Goal: Obtain resource: Download file/media

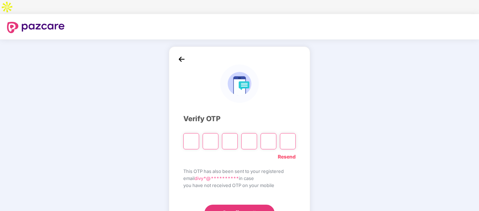
type input "*"
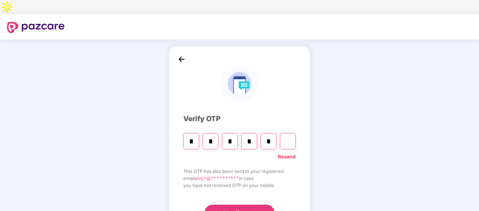
type input "*"
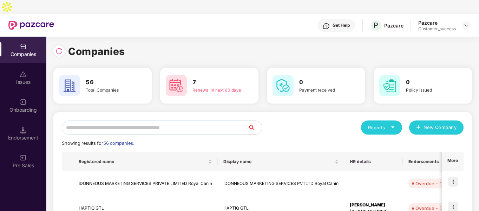
click at [180, 120] on input "text" at bounding box center [155, 127] width 186 height 14
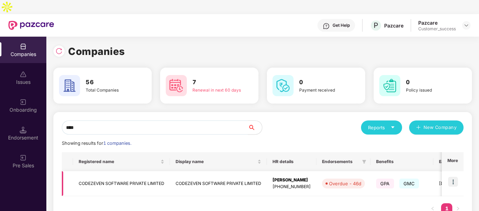
type input "****"
click at [456, 176] on img at bounding box center [453, 181] width 10 height 10
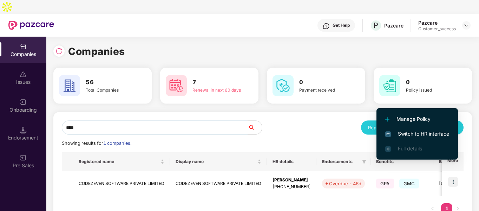
click at [412, 133] on span "Switch to HR interface" at bounding box center [418, 134] width 64 height 8
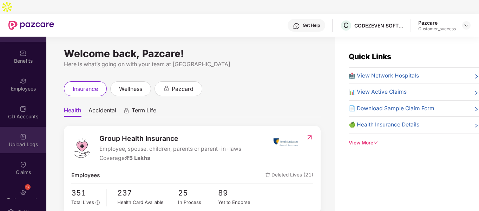
scroll to position [21, 0]
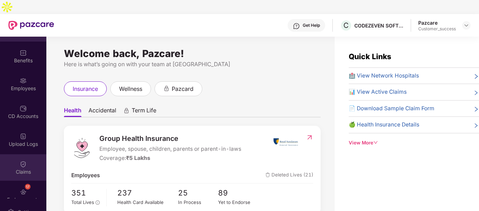
click at [26, 168] on div "Claims" at bounding box center [23, 171] width 46 height 7
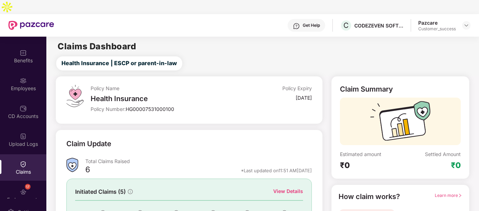
scroll to position [65, 0]
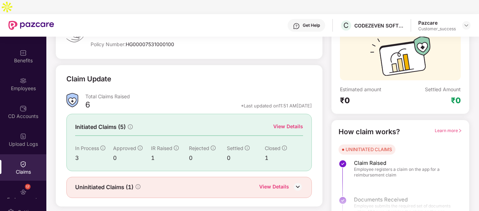
click at [296, 181] on img at bounding box center [298, 186] width 11 height 11
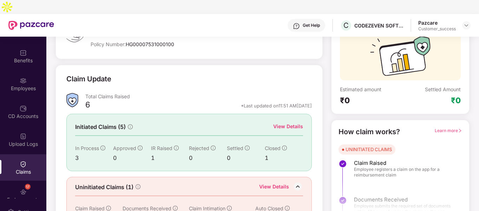
scroll to position [77, 0]
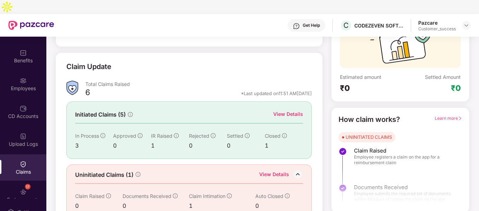
click at [279, 170] on div "View Details" at bounding box center [274, 174] width 30 height 9
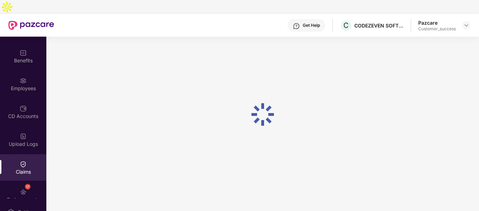
scroll to position [22, 0]
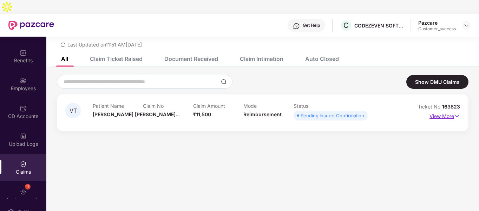
click at [458, 112] on img at bounding box center [457, 116] width 6 height 8
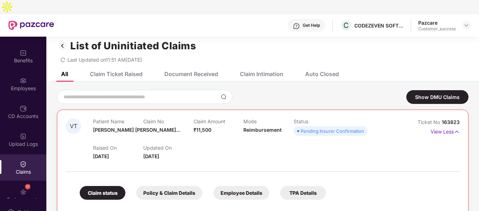
scroll to position [0, 0]
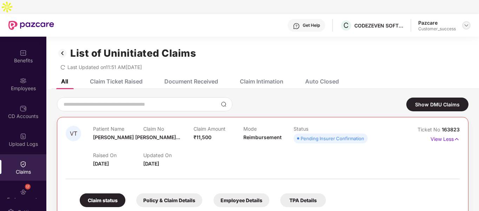
click at [466, 22] on img at bounding box center [467, 25] width 6 height 6
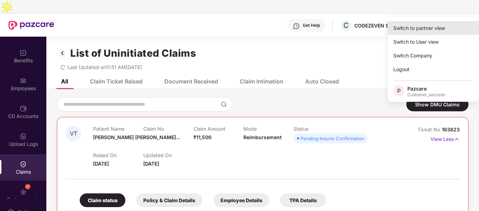
click at [434, 30] on div "Switch to partner view" at bounding box center [433, 28] width 91 height 14
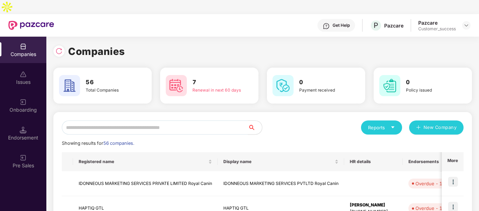
click at [187, 120] on input "text" at bounding box center [155, 127] width 186 height 14
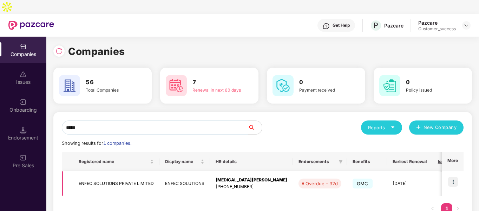
type input "*****"
click at [105, 172] on td "ENFEC SOLUTIONS PRIVATE LIMITED" at bounding box center [116, 183] width 86 height 25
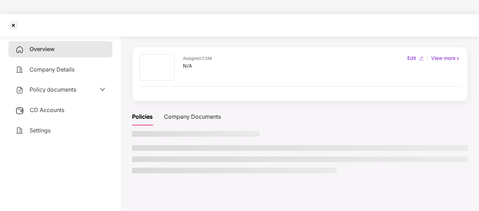
scroll to position [19, 0]
click at [40, 86] on span "Policy documents" at bounding box center [53, 89] width 47 height 7
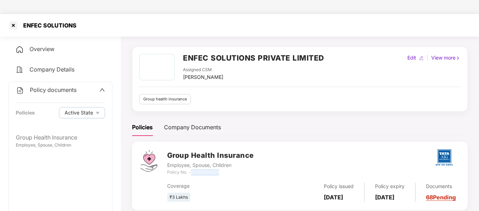
drag, startPoint x: 193, startPoint y: 159, endPoint x: 223, endPoint y: 154, distance: 30.5
click at [223, 169] on div "Policy No. - 0239324526" at bounding box center [210, 172] width 87 height 7
copy icon "0239324526"
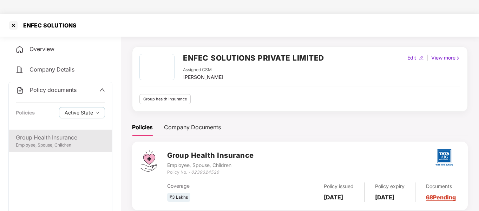
click at [52, 133] on div "Group Health Insurance" at bounding box center [60, 137] width 89 height 9
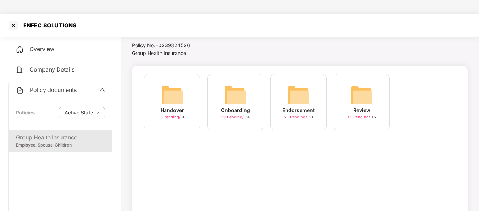
click at [245, 86] on img at bounding box center [235, 95] width 22 height 22
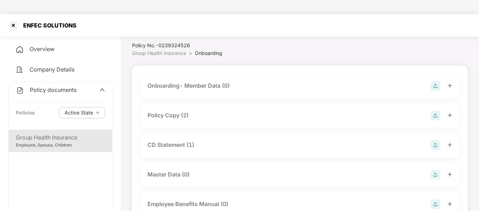
click at [193, 110] on div "Policy Copy (2)" at bounding box center [300, 115] width 305 height 10
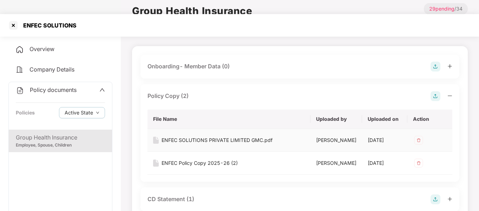
scroll to position [43, 0]
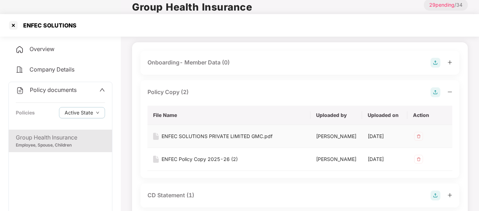
click at [186, 132] on div "ENFEC SOLUTIONS PRIVATE LIMITED GMC.pdf" at bounding box center [217, 136] width 111 height 8
